Goal: Task Accomplishment & Management: Manage account settings

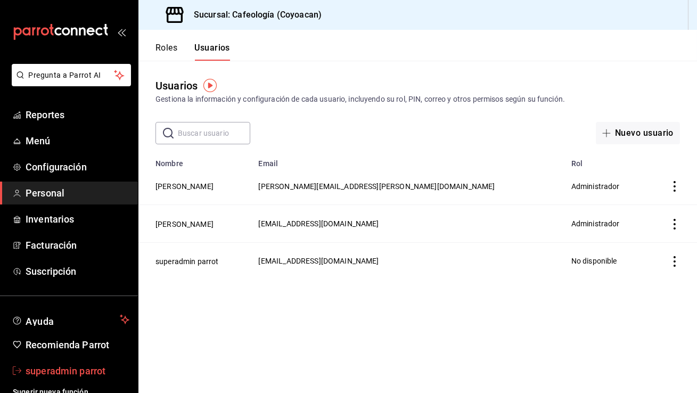
click at [79, 371] on span "superadmin parrot" at bounding box center [78, 371] width 104 height 14
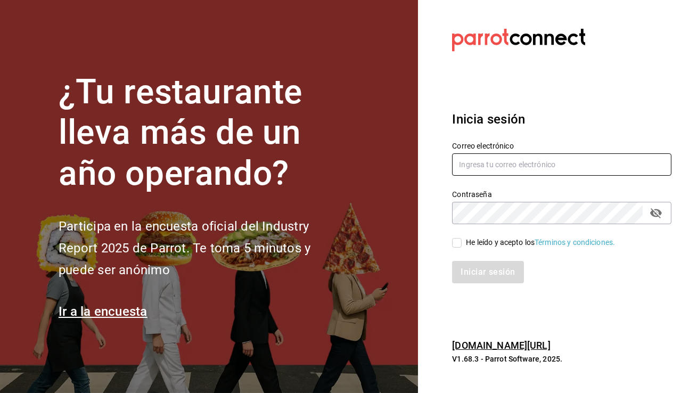
click at [518, 166] on input "text" at bounding box center [561, 164] width 219 height 22
type input "[EMAIL_ADDRESS][DOMAIN_NAME]"
click at [463, 238] on span "He leído y acepto los Términos y condiciones." at bounding box center [538, 242] width 153 height 11
click at [462, 238] on input "He leído y acepto los Términos y condiciones." at bounding box center [457, 243] width 10 height 10
checkbox input "true"
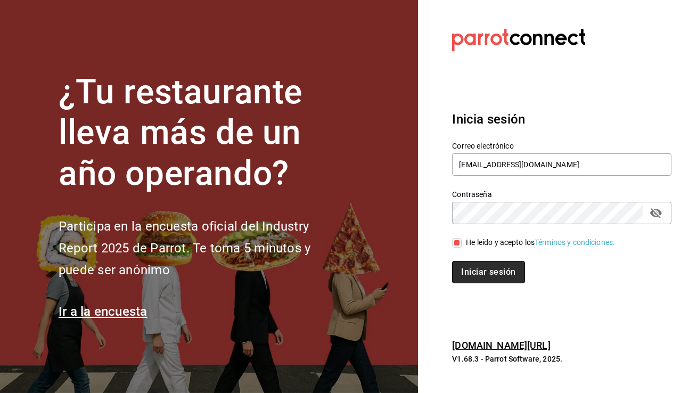
click at [470, 270] on button "Iniciar sesión" at bounding box center [488, 272] width 72 height 22
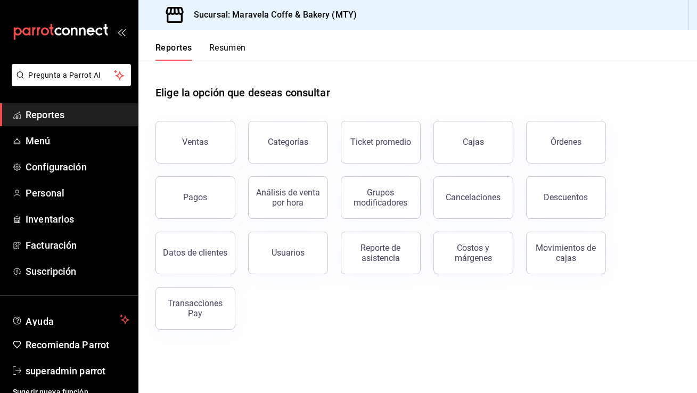
click at [67, 115] on span "Reportes" at bounding box center [78, 115] width 104 height 14
click at [231, 48] on button "Resumen" at bounding box center [227, 52] width 37 height 18
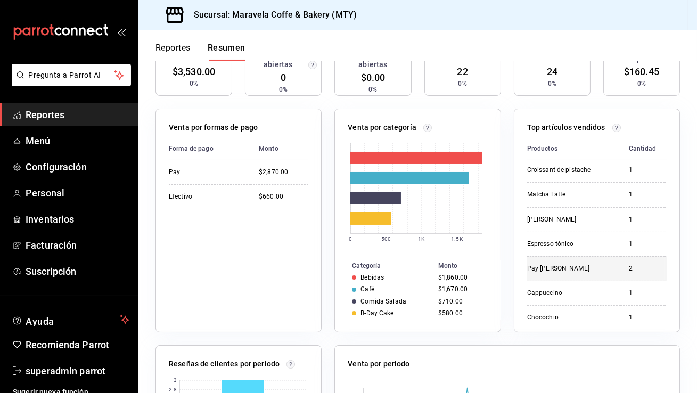
scroll to position [59, 0]
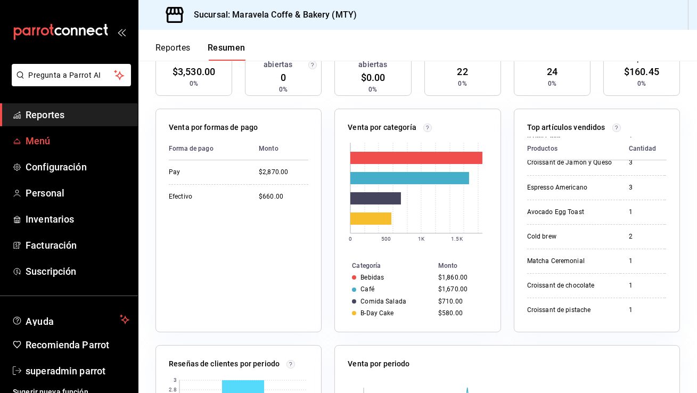
click at [36, 139] on span "Menú" at bounding box center [78, 141] width 104 height 14
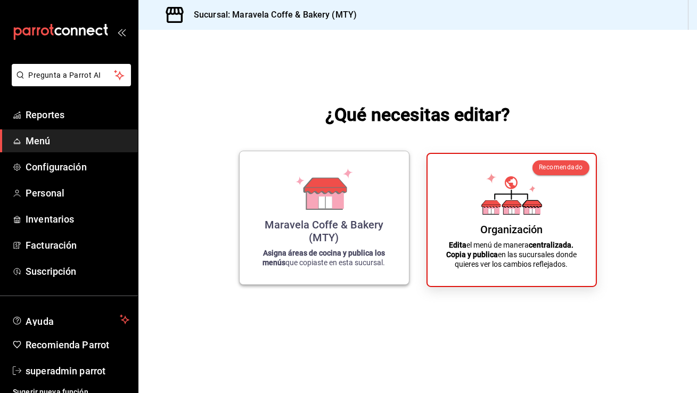
click at [369, 252] on strong "Asigna áreas de cocina y publica los menús" at bounding box center [324, 258] width 123 height 18
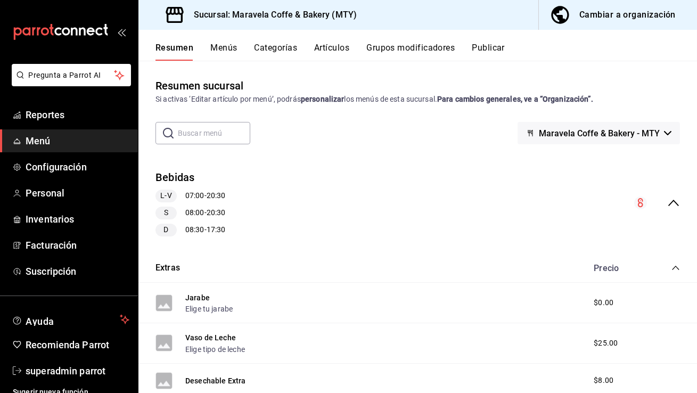
click at [274, 50] on button "Categorías" at bounding box center [276, 52] width 43 height 18
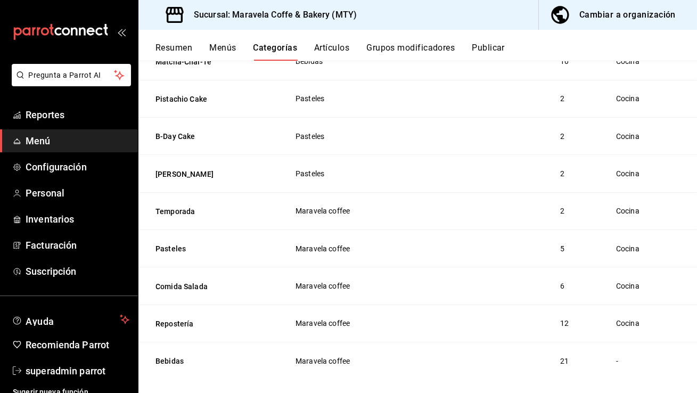
scroll to position [740, 0]
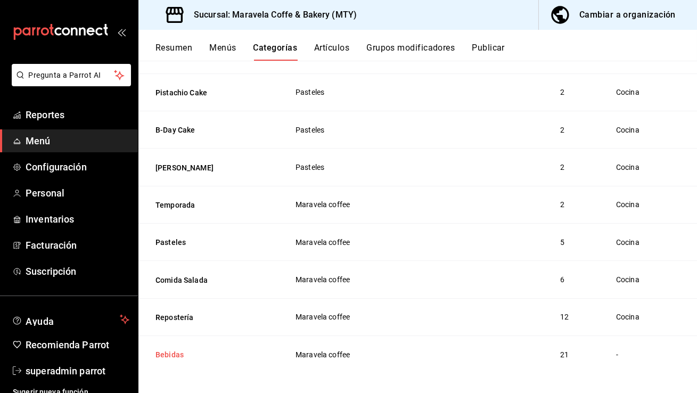
click at [179, 349] on button "Bebidas" at bounding box center [209, 354] width 107 height 11
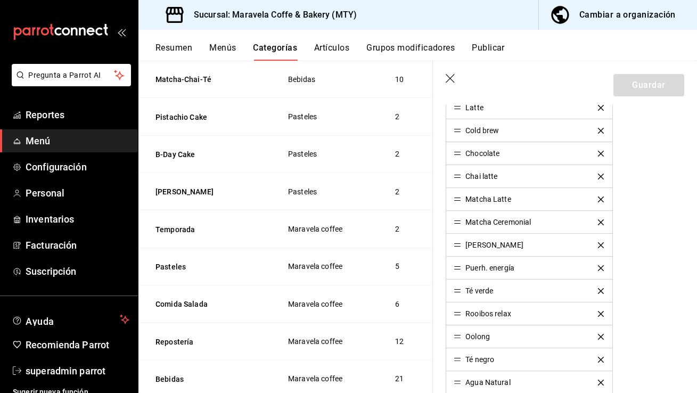
scroll to position [644, 0]
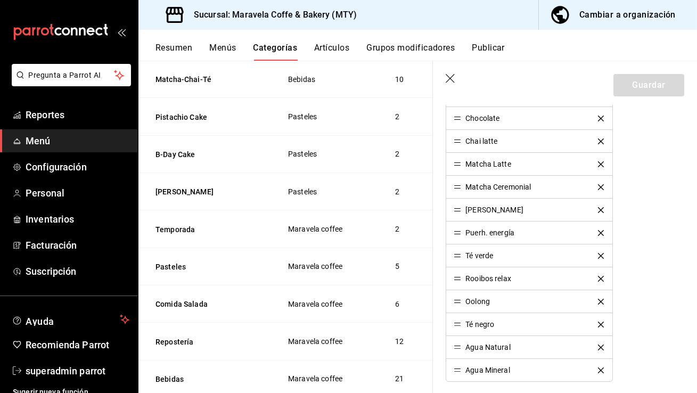
click at [455, 84] on icon "button" at bounding box center [451, 79] width 11 height 11
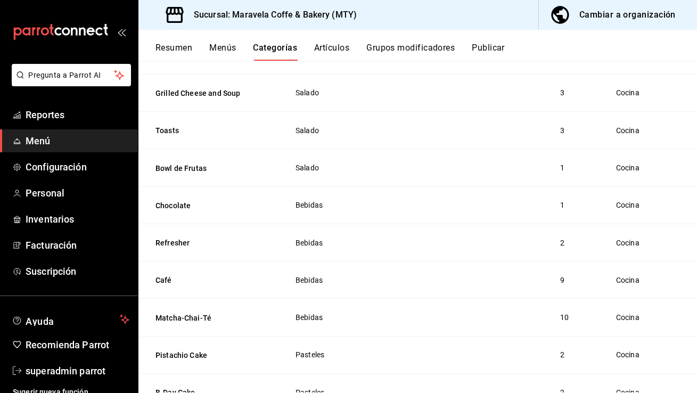
scroll to position [439, 0]
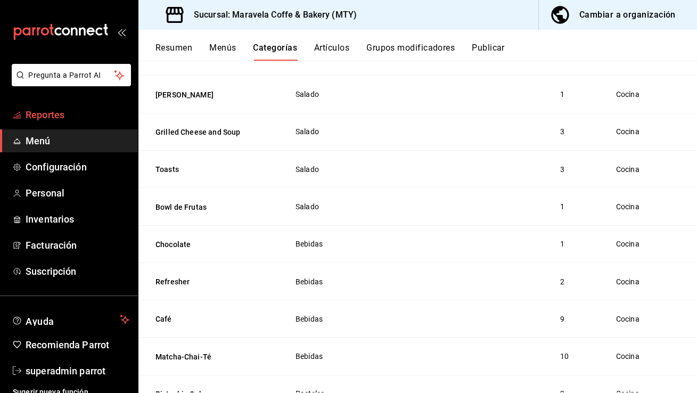
click at [80, 121] on span "Reportes" at bounding box center [78, 115] width 104 height 14
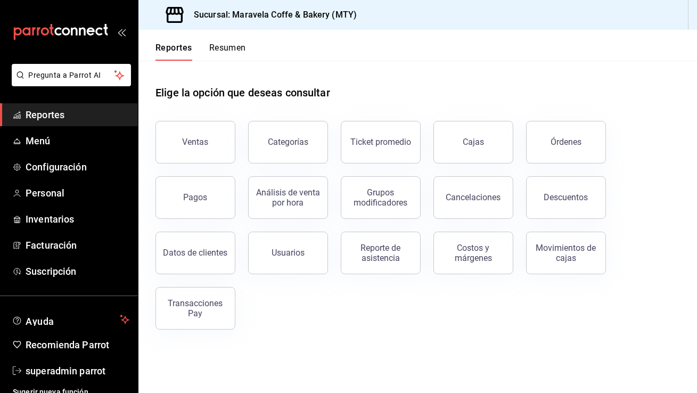
click at [227, 46] on button "Resumen" at bounding box center [227, 52] width 37 height 18
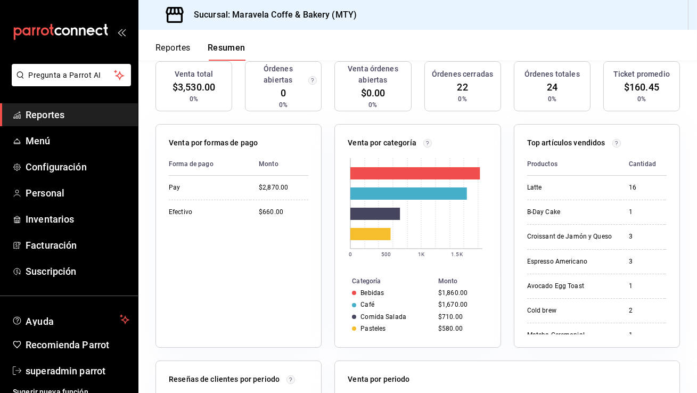
scroll to position [186, 0]
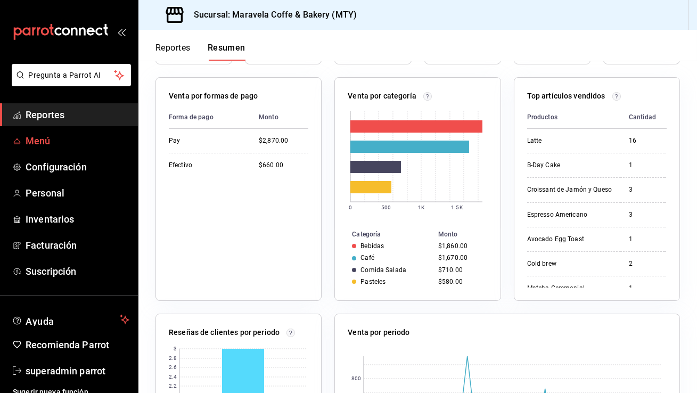
click at [66, 137] on span "Menú" at bounding box center [78, 141] width 104 height 14
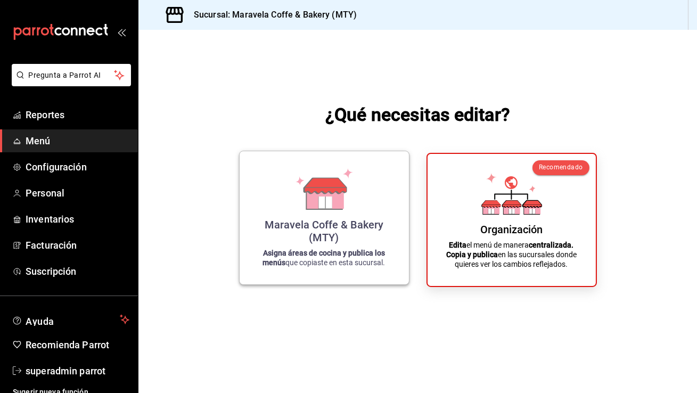
click at [324, 187] on icon at bounding box center [326, 187] width 42 height 0
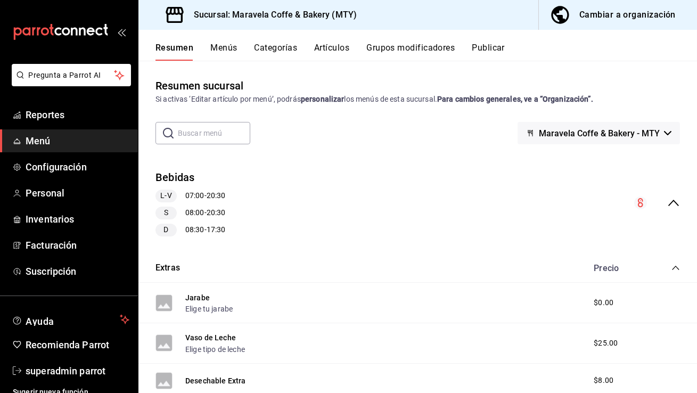
click at [266, 54] on button "Categorías" at bounding box center [276, 52] width 43 height 18
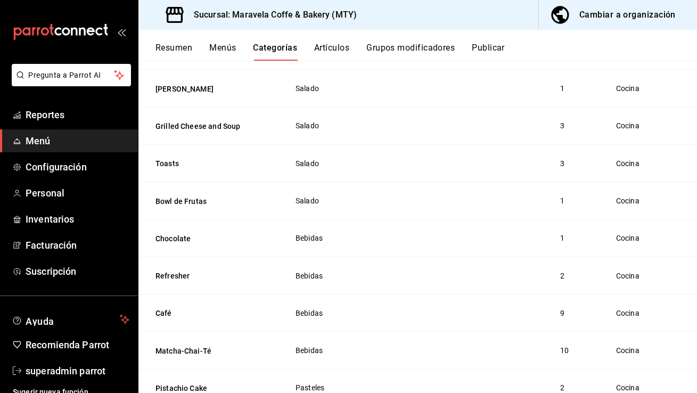
scroll to position [293, 0]
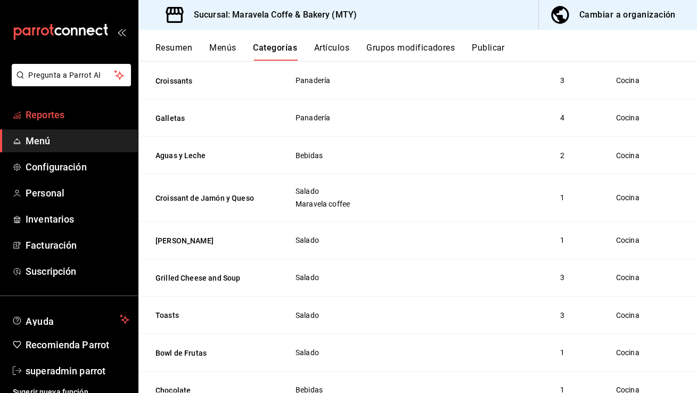
click at [71, 111] on span "Reportes" at bounding box center [78, 115] width 104 height 14
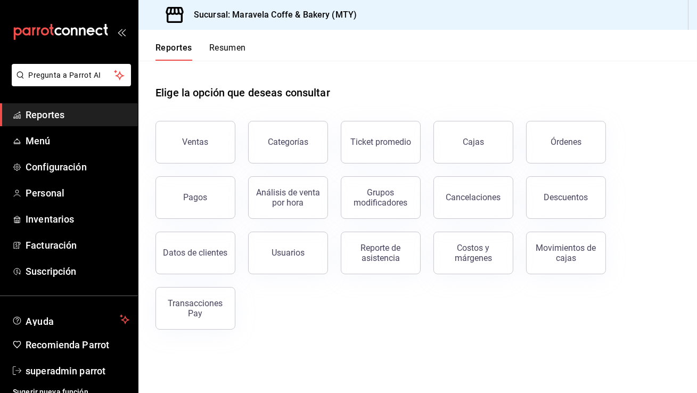
click at [235, 55] on button "Resumen" at bounding box center [227, 52] width 37 height 18
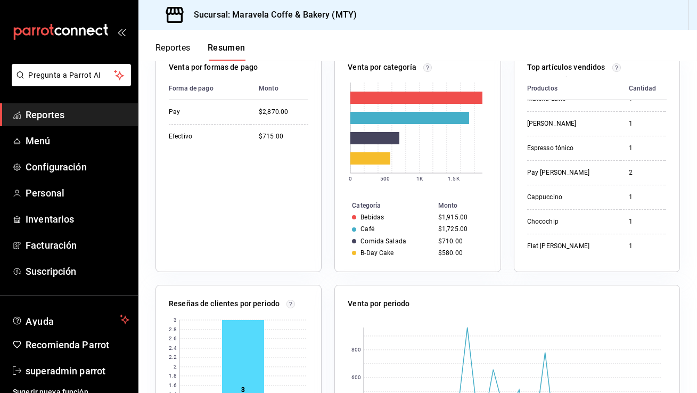
scroll to position [165, 0]
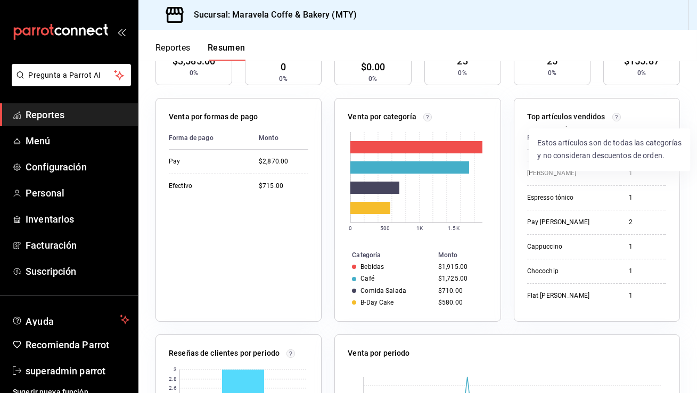
click at [613, 113] on circle at bounding box center [617, 117] width 8 height 8
click at [613, 118] on circle at bounding box center [617, 117] width 8 height 8
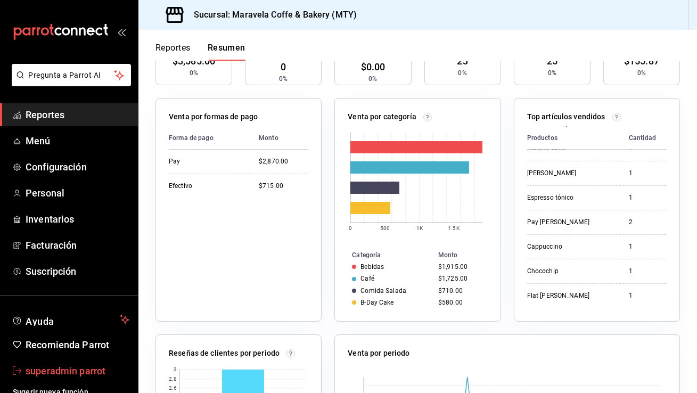
click at [78, 368] on span "superadmin parrot" at bounding box center [78, 371] width 104 height 14
